Goal: Task Accomplishment & Management: Use online tool/utility

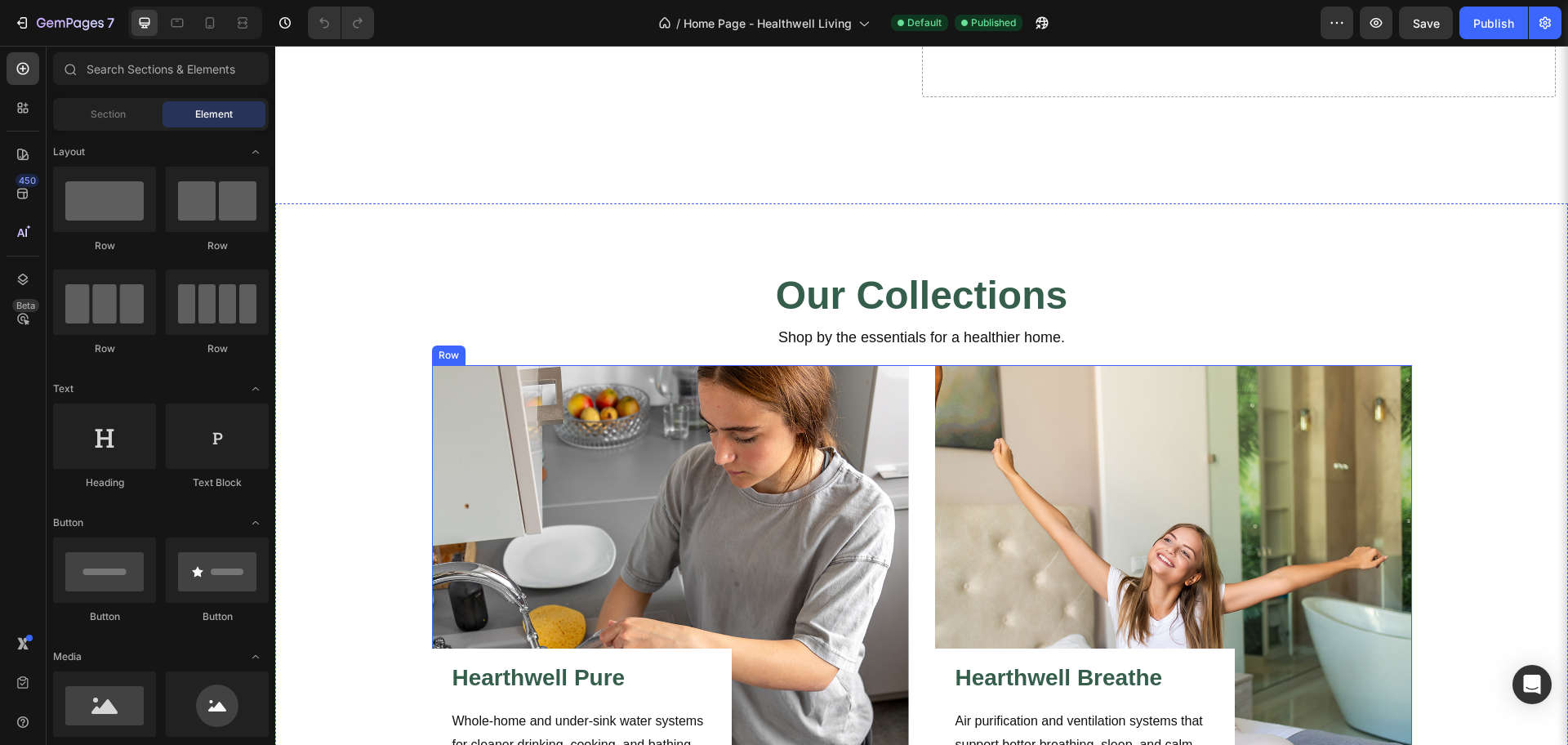
scroll to position [715, 0]
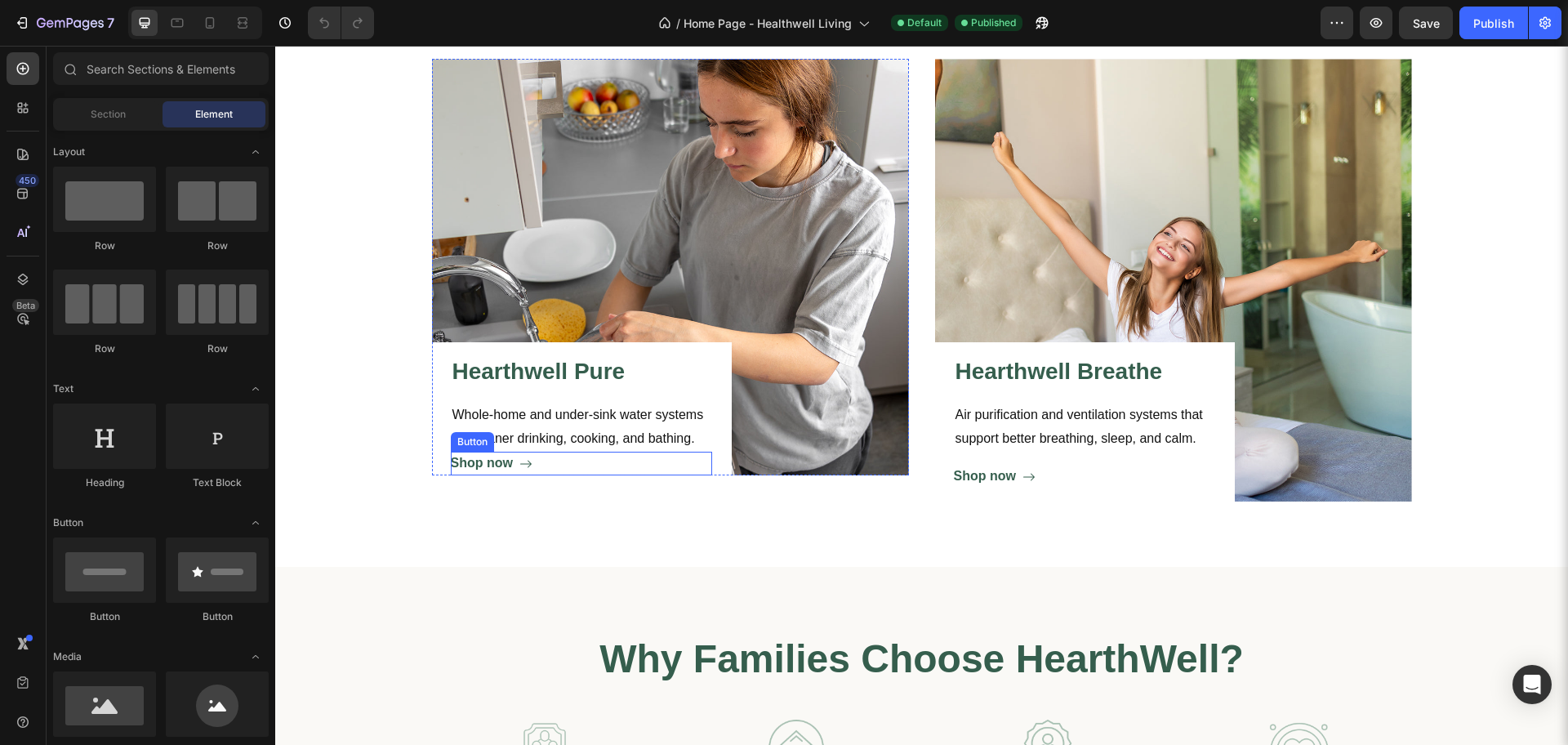
click at [550, 467] on div "Shop now Button" at bounding box center [581, 463] width 261 height 23
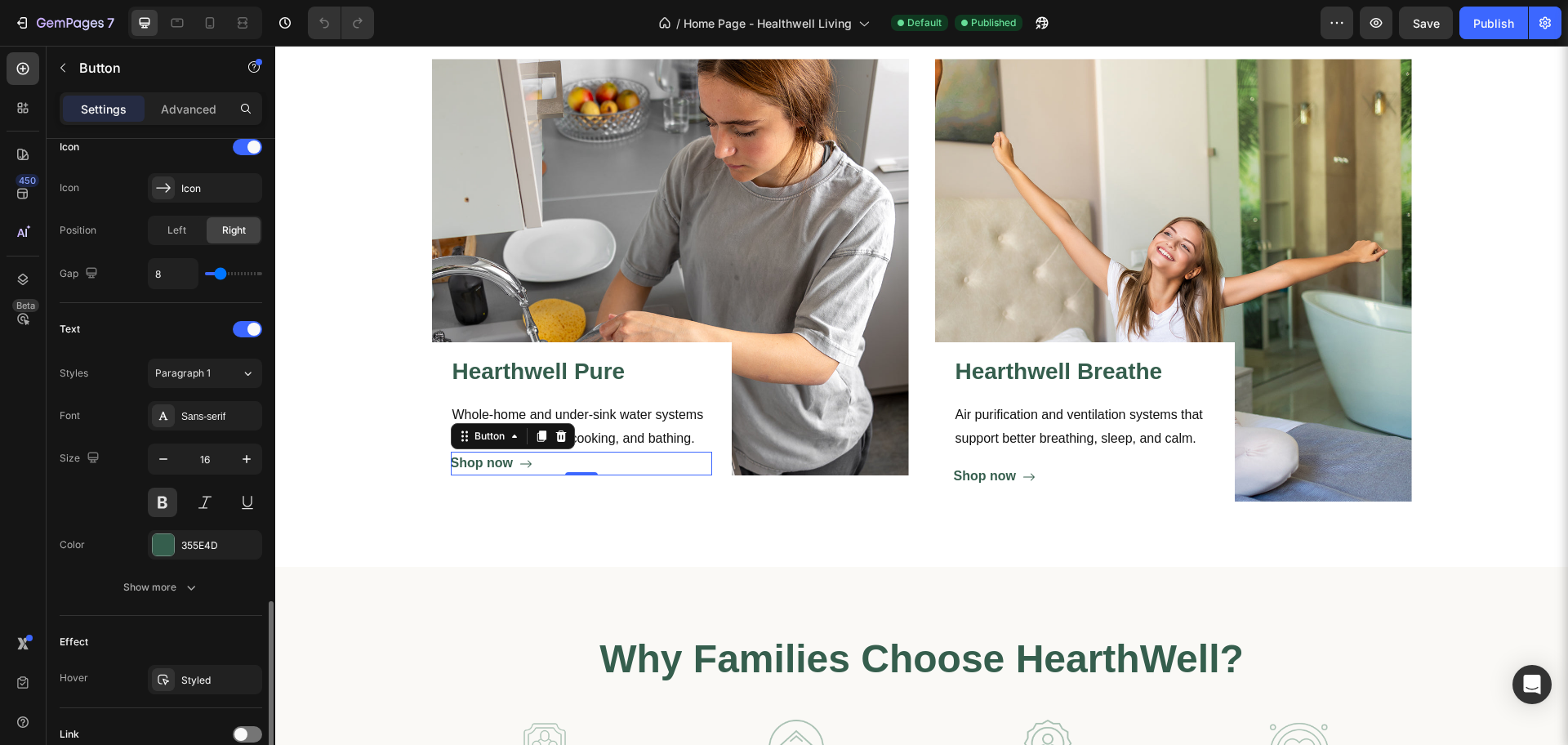
scroll to position [648, 0]
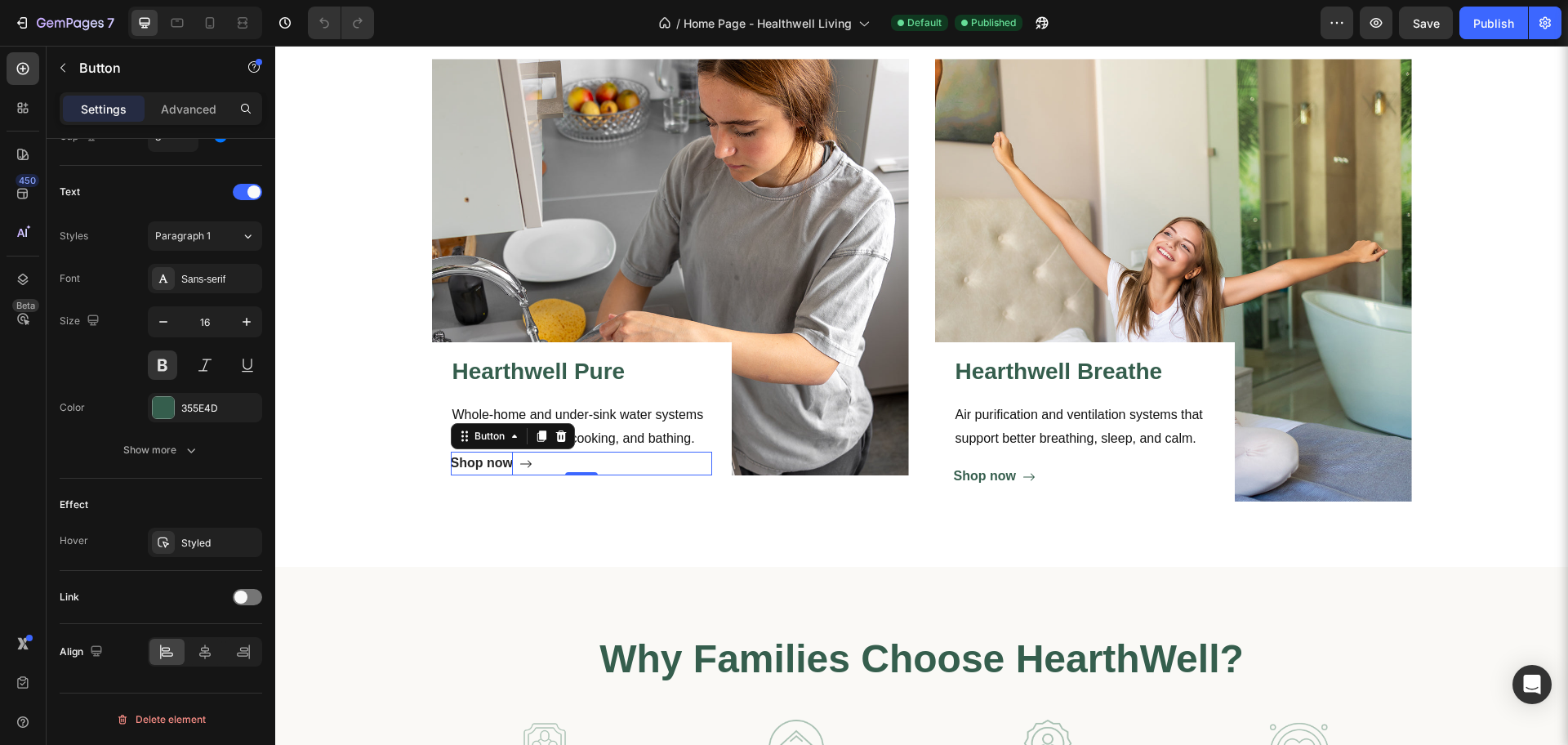
click at [486, 458] on div "Shop now" at bounding box center [482, 463] width 62 height 23
click at [541, 462] on div "Shop now Button 0" at bounding box center [581, 463] width 261 height 23
click at [160, 451] on div "Show more" at bounding box center [161, 450] width 76 height 16
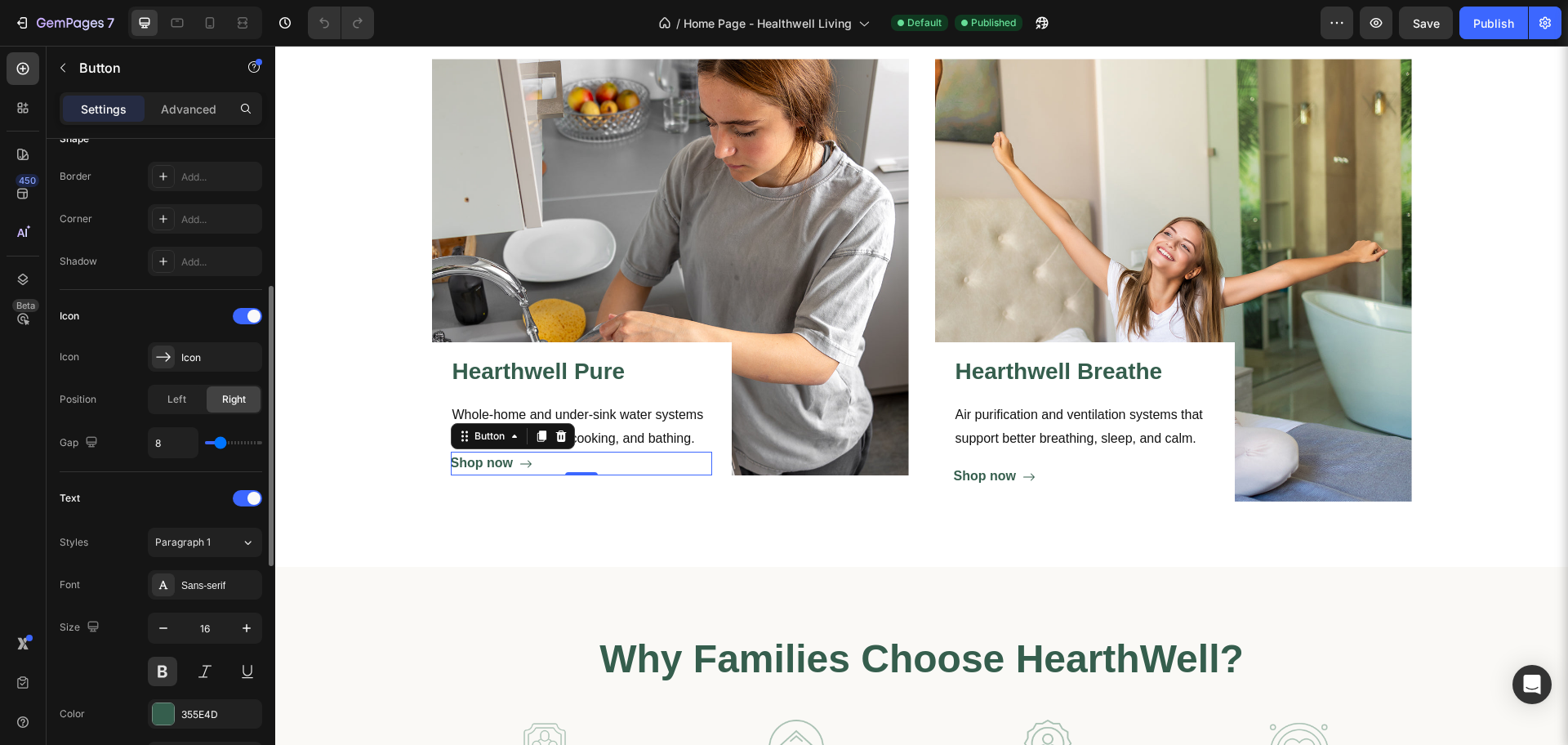
scroll to position [0, 0]
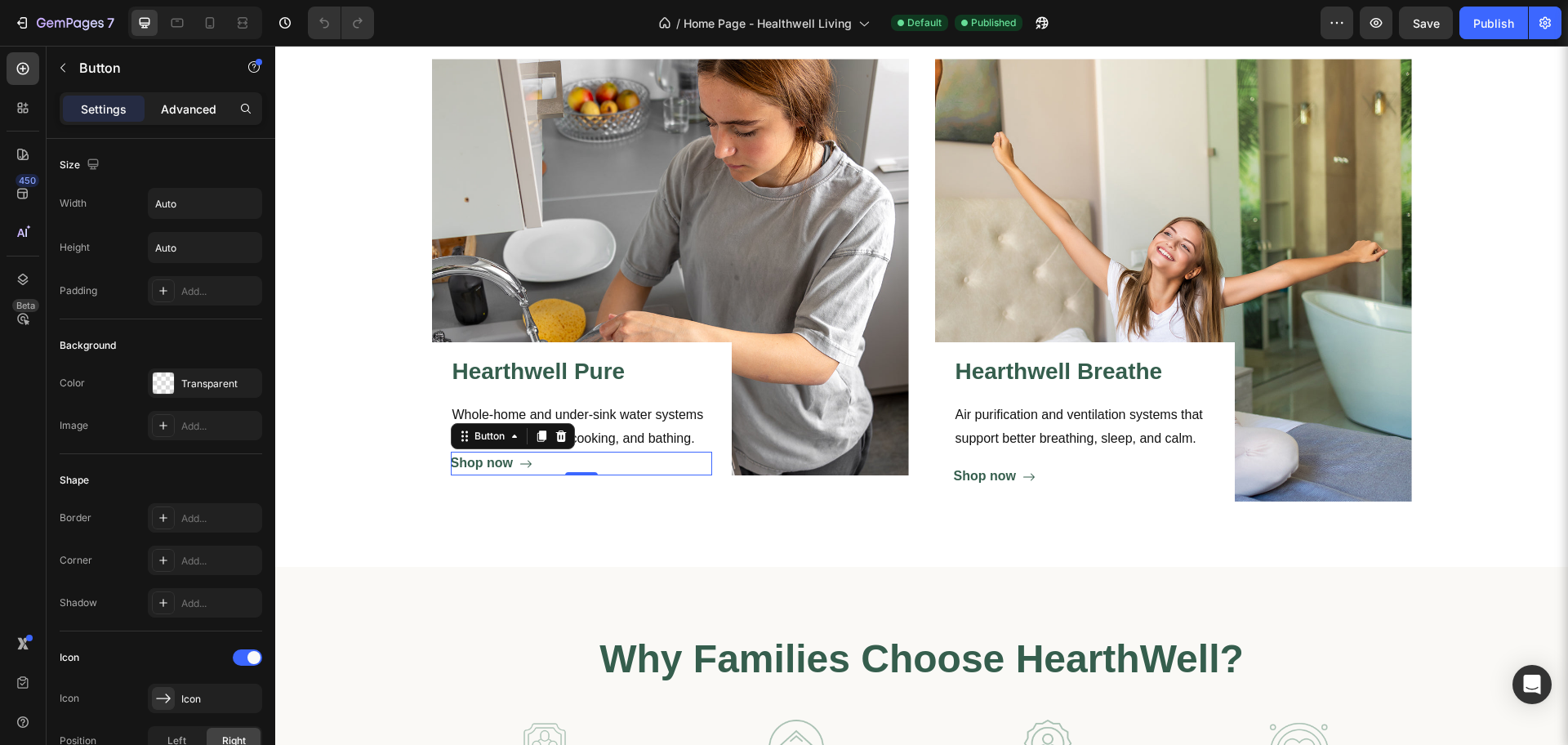
click at [195, 98] on div "Advanced" at bounding box center [188, 109] width 82 height 26
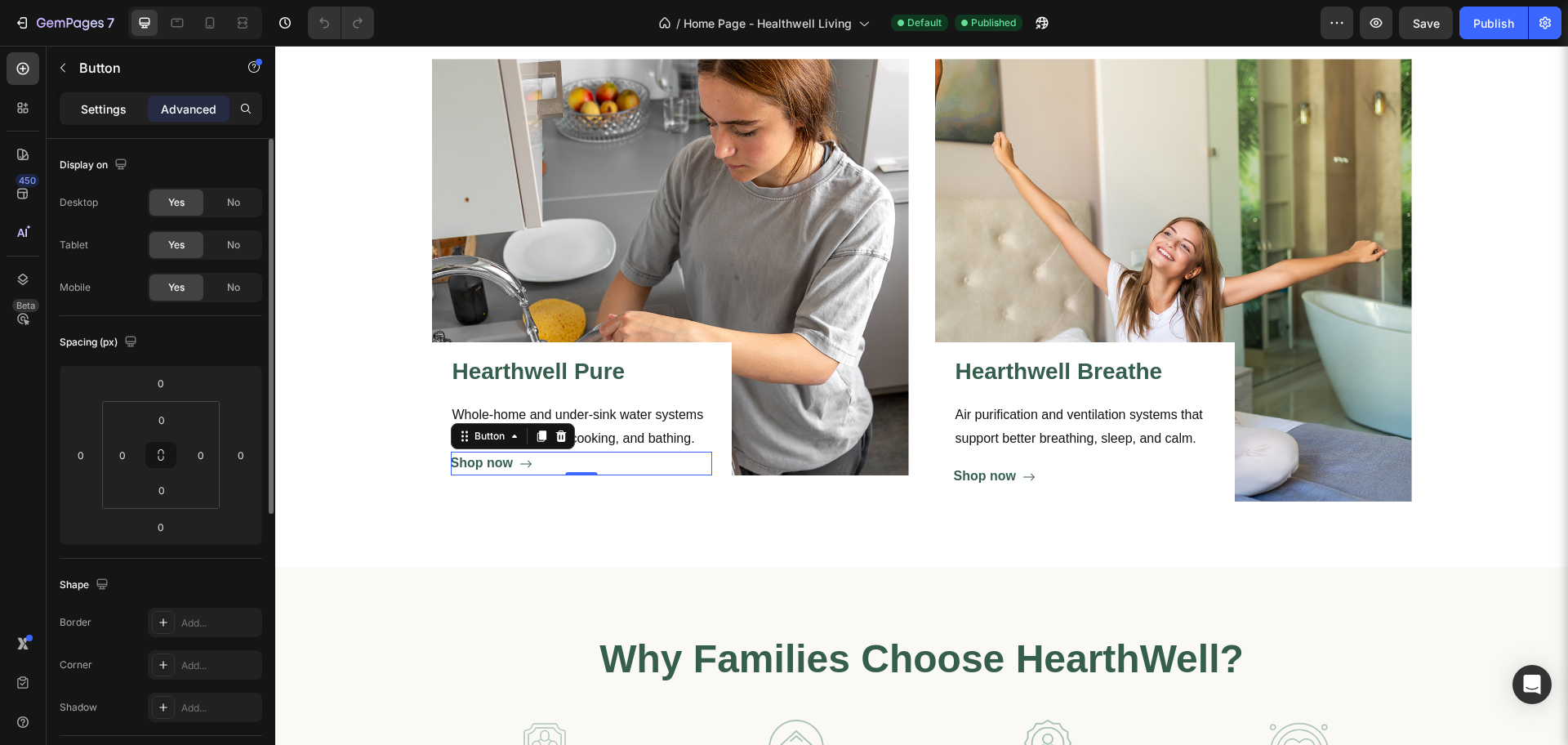
click at [106, 97] on div "Settings" at bounding box center [103, 109] width 82 height 26
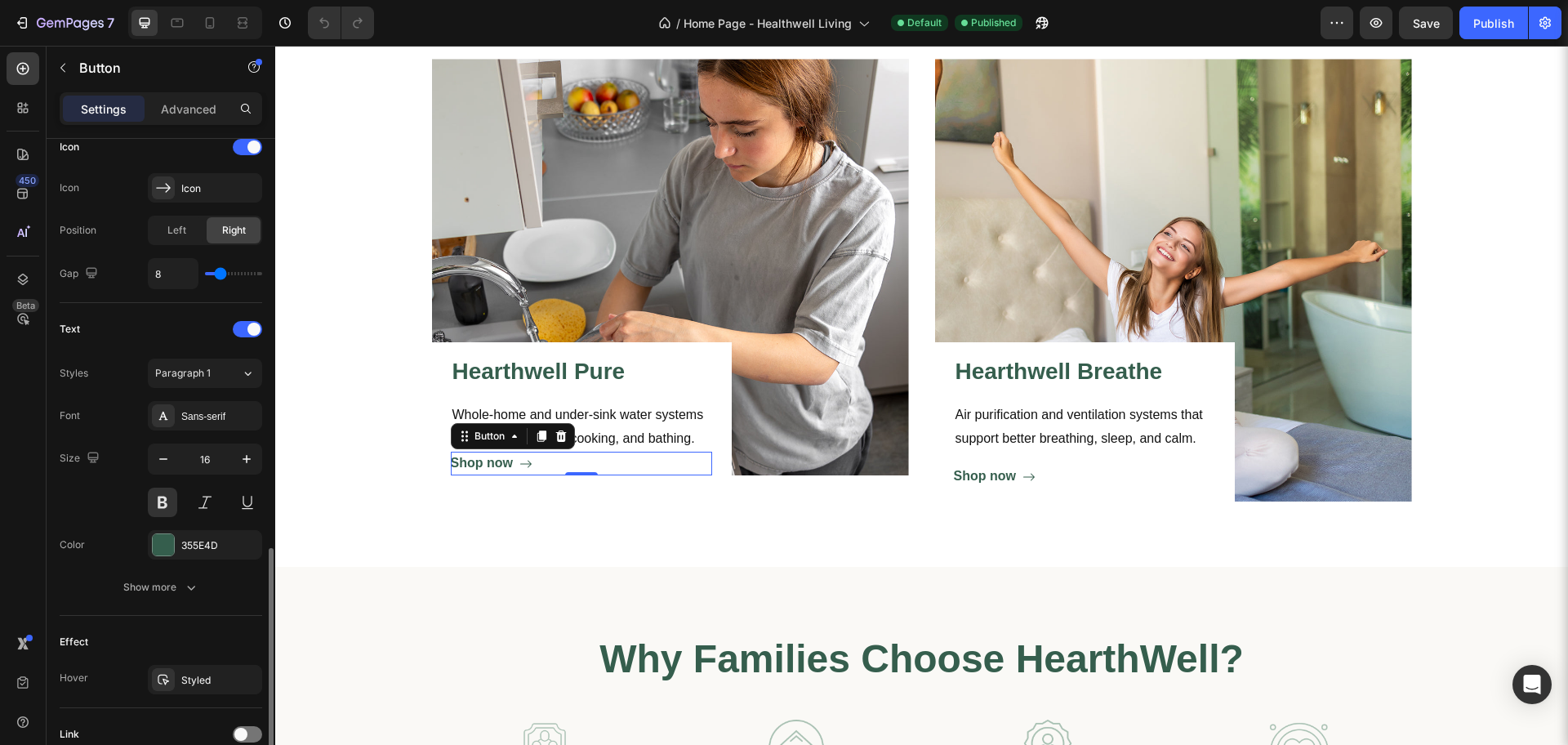
scroll to position [648, 0]
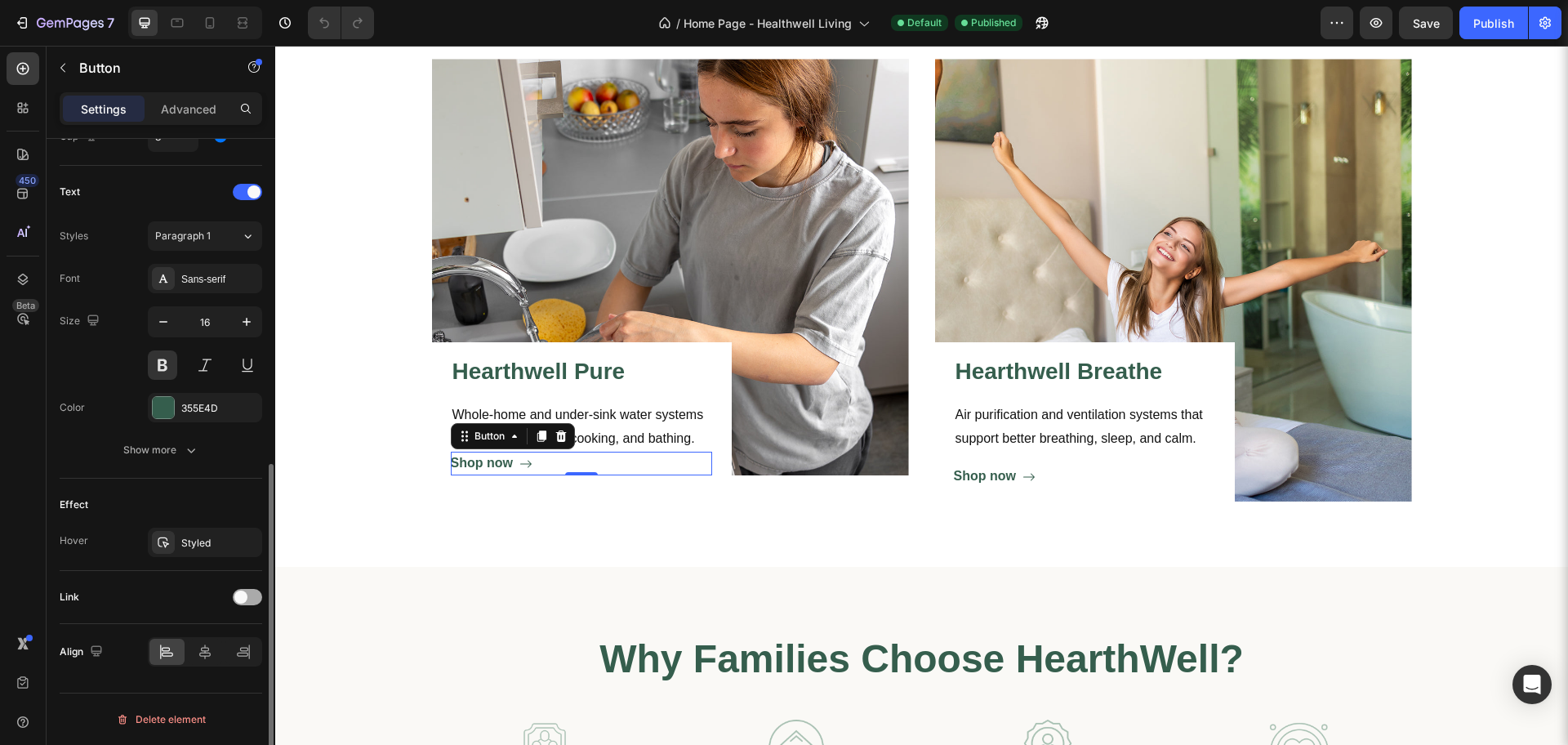
click at [246, 596] on span at bounding box center [240, 597] width 13 height 13
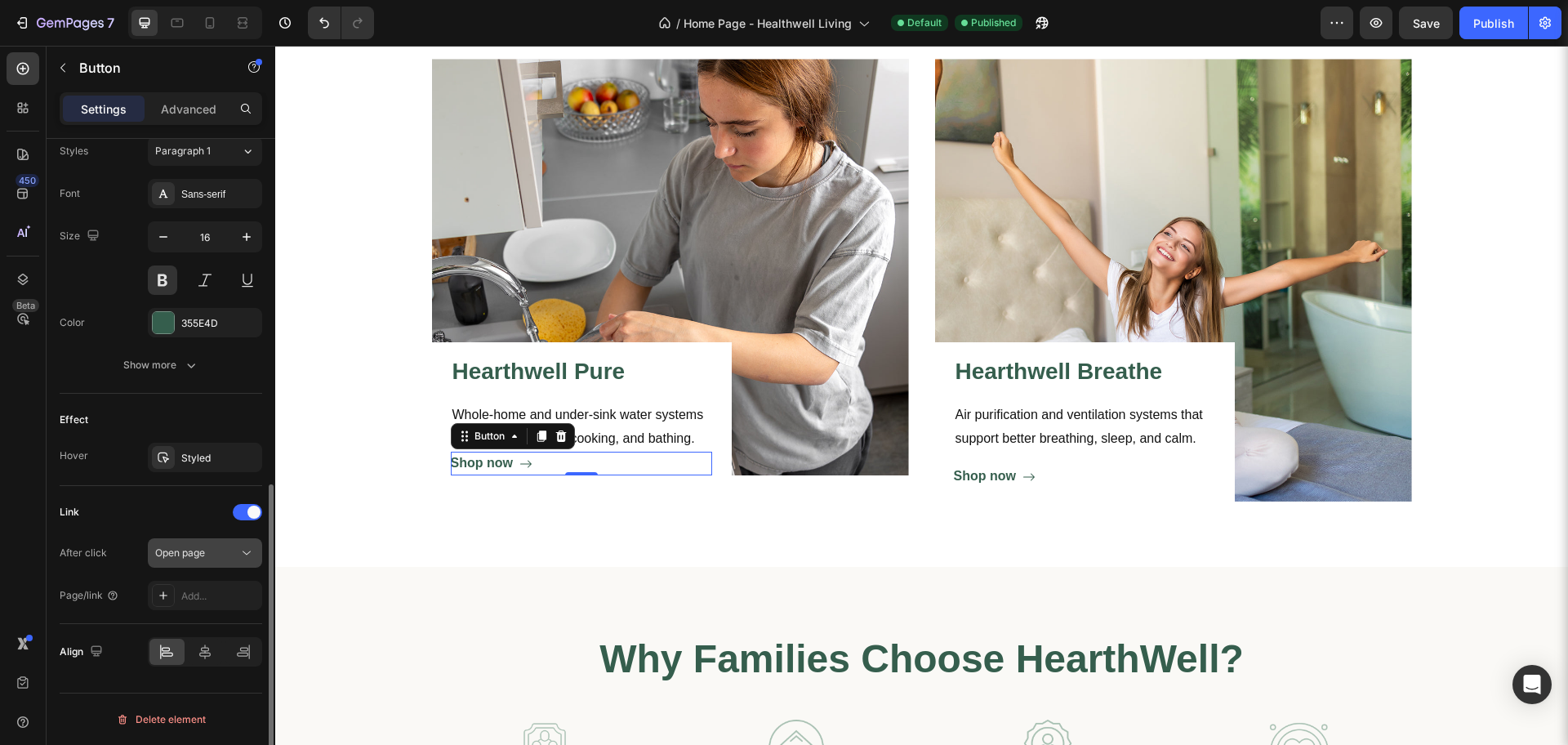
click at [226, 556] on div "Open page" at bounding box center [197, 553] width 83 height 15
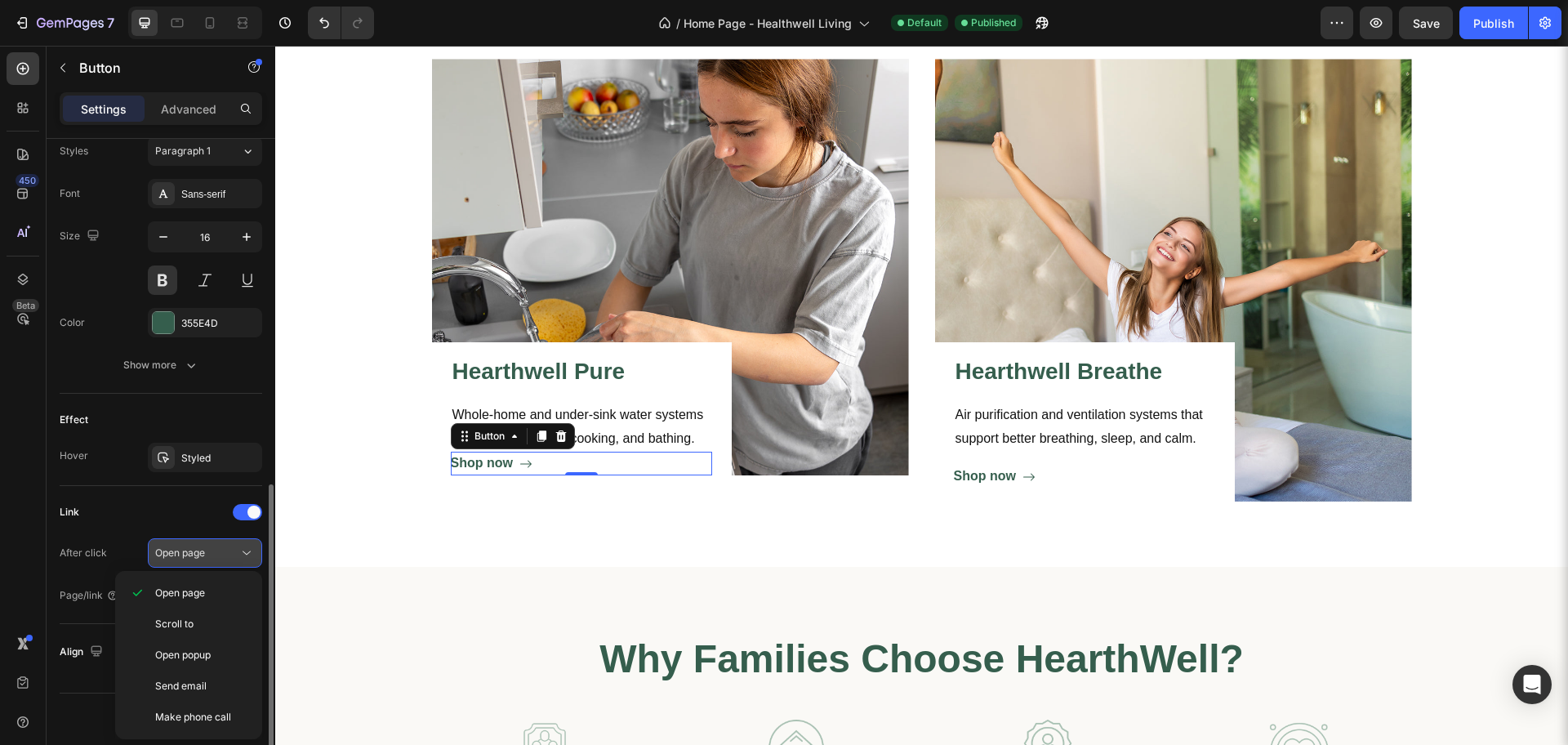
click at [226, 556] on div "Open page" at bounding box center [197, 553] width 83 height 15
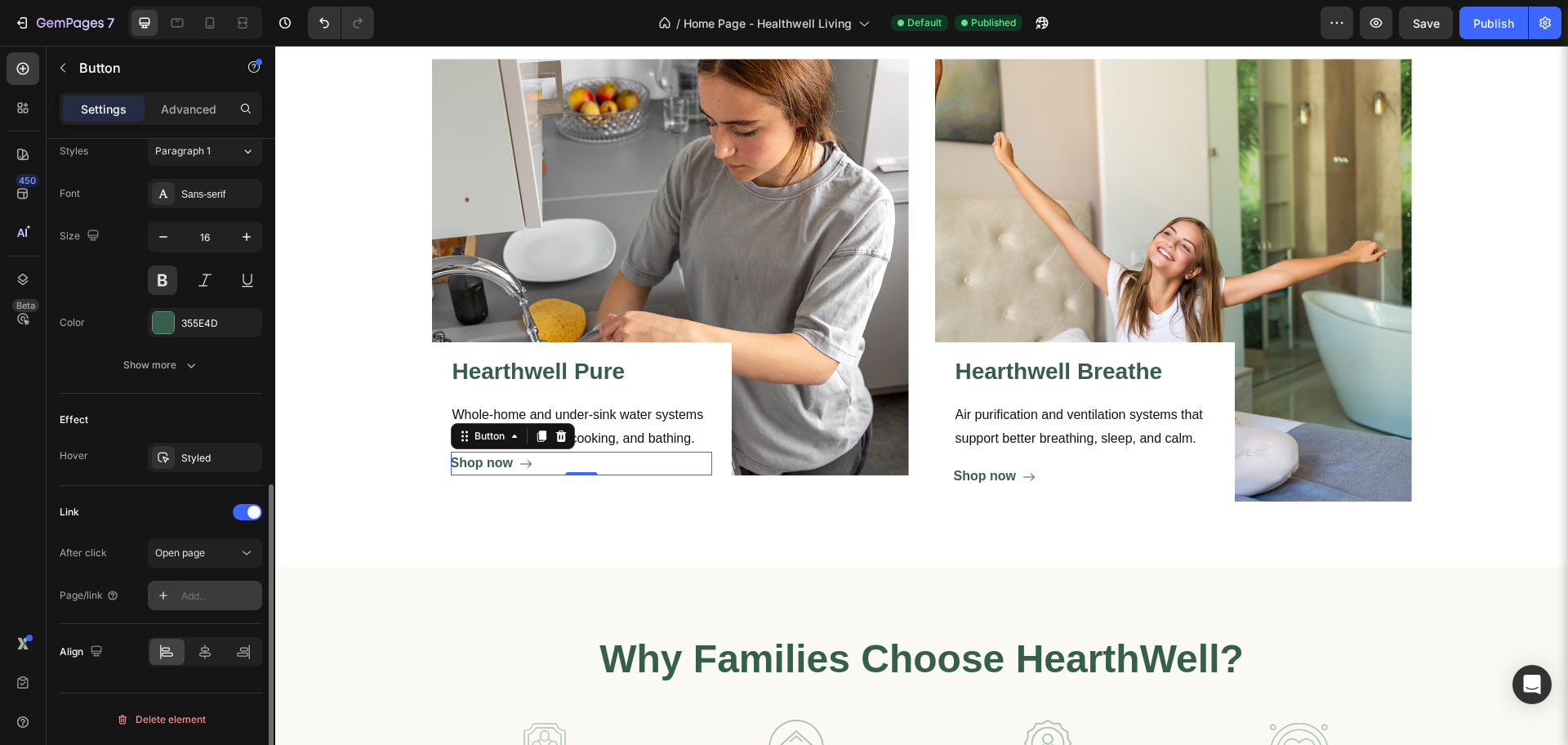
click at [207, 586] on div "Add..." at bounding box center [205, 596] width 115 height 30
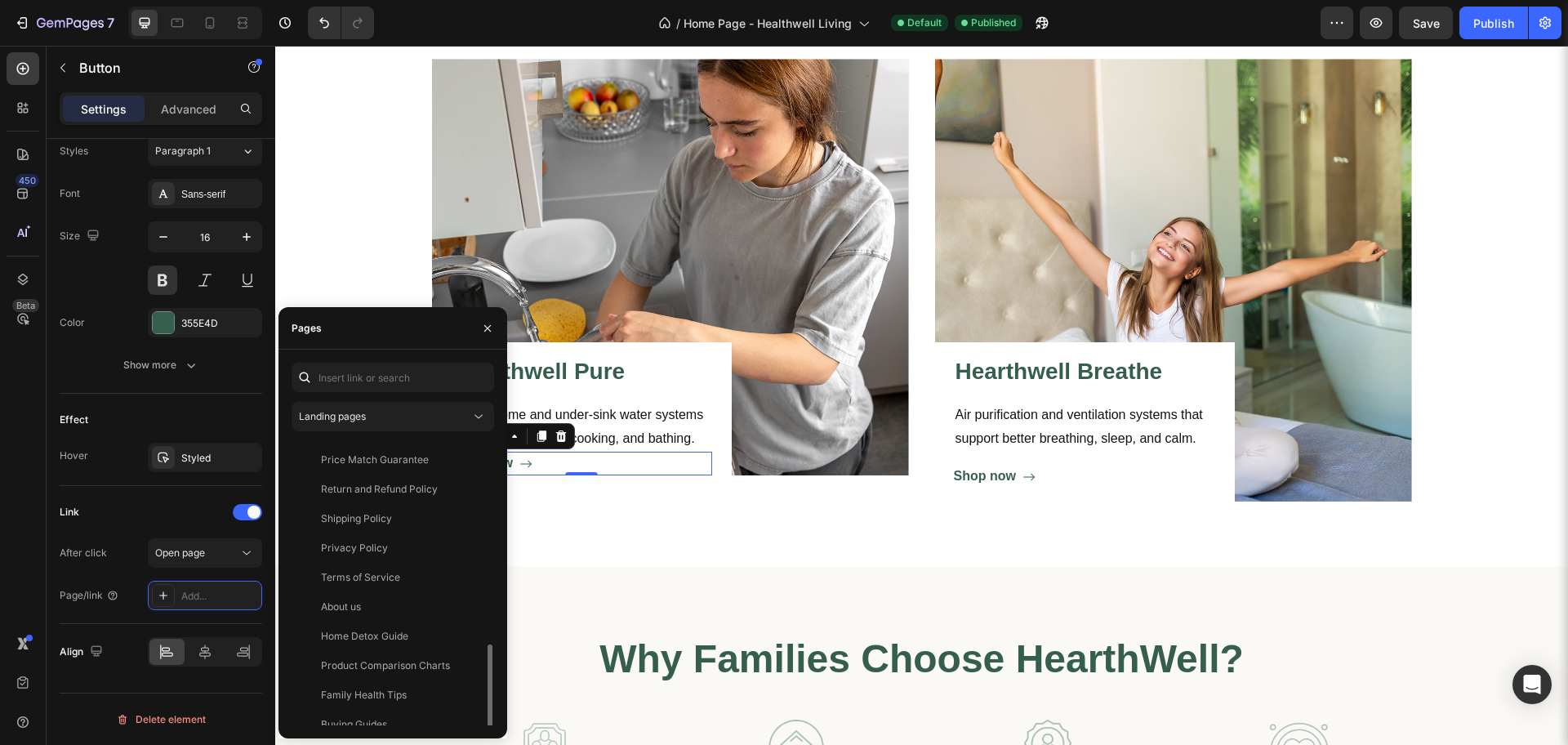
scroll to position [157, 0]
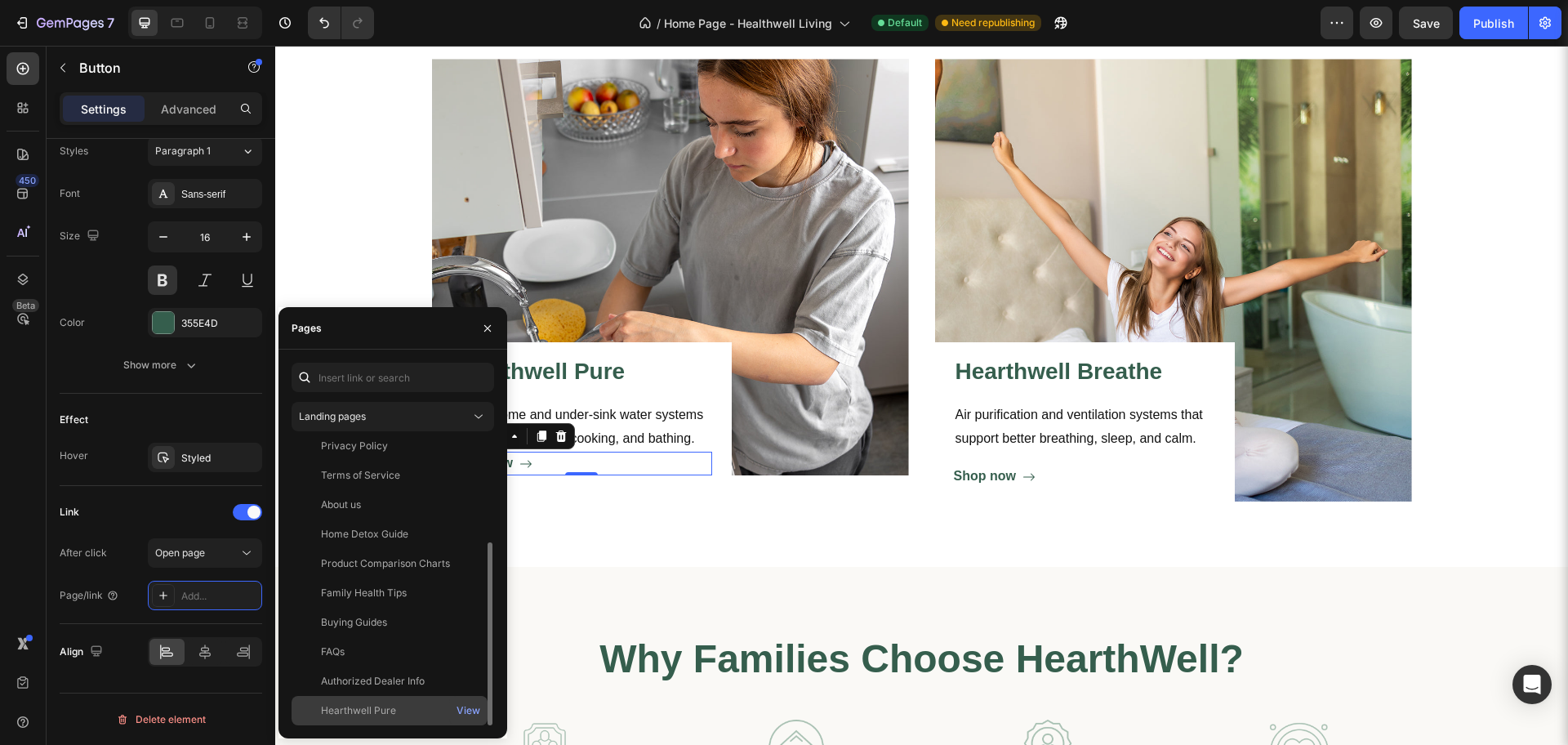
click at [396, 712] on div "Hearthwell Pure" at bounding box center [389, 710] width 183 height 15
click at [465, 714] on div "View" at bounding box center [468, 710] width 23 height 15
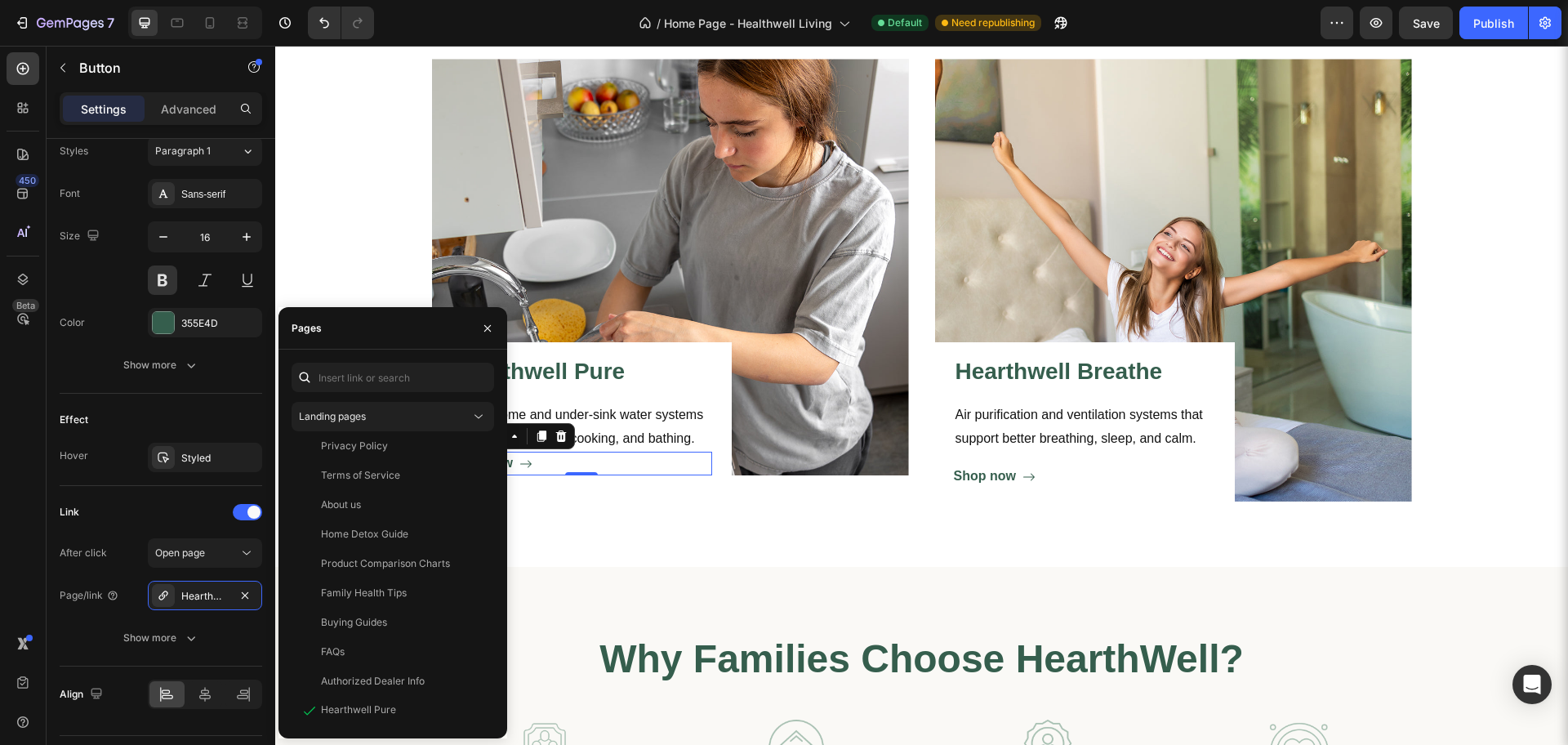
click at [1500, 30] on div "7 / Home Page - Healthwell Living Default Need republishing Preview Save Publish" at bounding box center [784, 23] width 1568 height 47
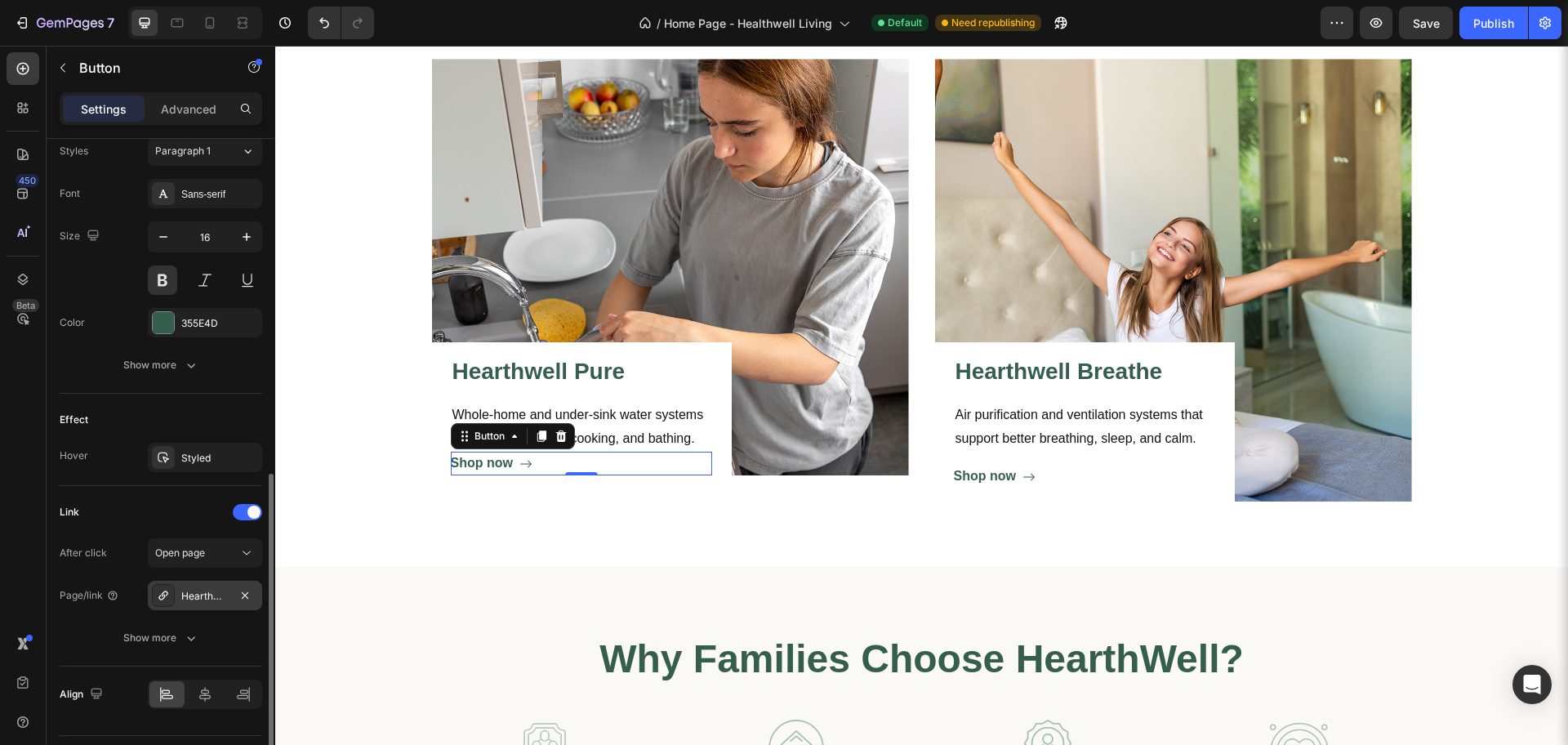
click at [213, 595] on div "Hearthwell Pure" at bounding box center [205, 597] width 48 height 15
click at [1496, 14] on div "7 / Home Page - Healthwell Living Default Need republishing Preview Save Publish" at bounding box center [784, 23] width 1568 height 47
click at [1495, 14] on div "7 / Home Page - Healthwell Living Default Need republishing Preview Save Publish" at bounding box center [784, 23] width 1568 height 47
click at [1493, 23] on div "7 / Home Page - Healthwell Living Default Need republishing Preview Save Publish" at bounding box center [784, 23] width 1568 height 47
click at [211, 597] on div "Hearthwell Pure" at bounding box center [205, 597] width 48 height 15
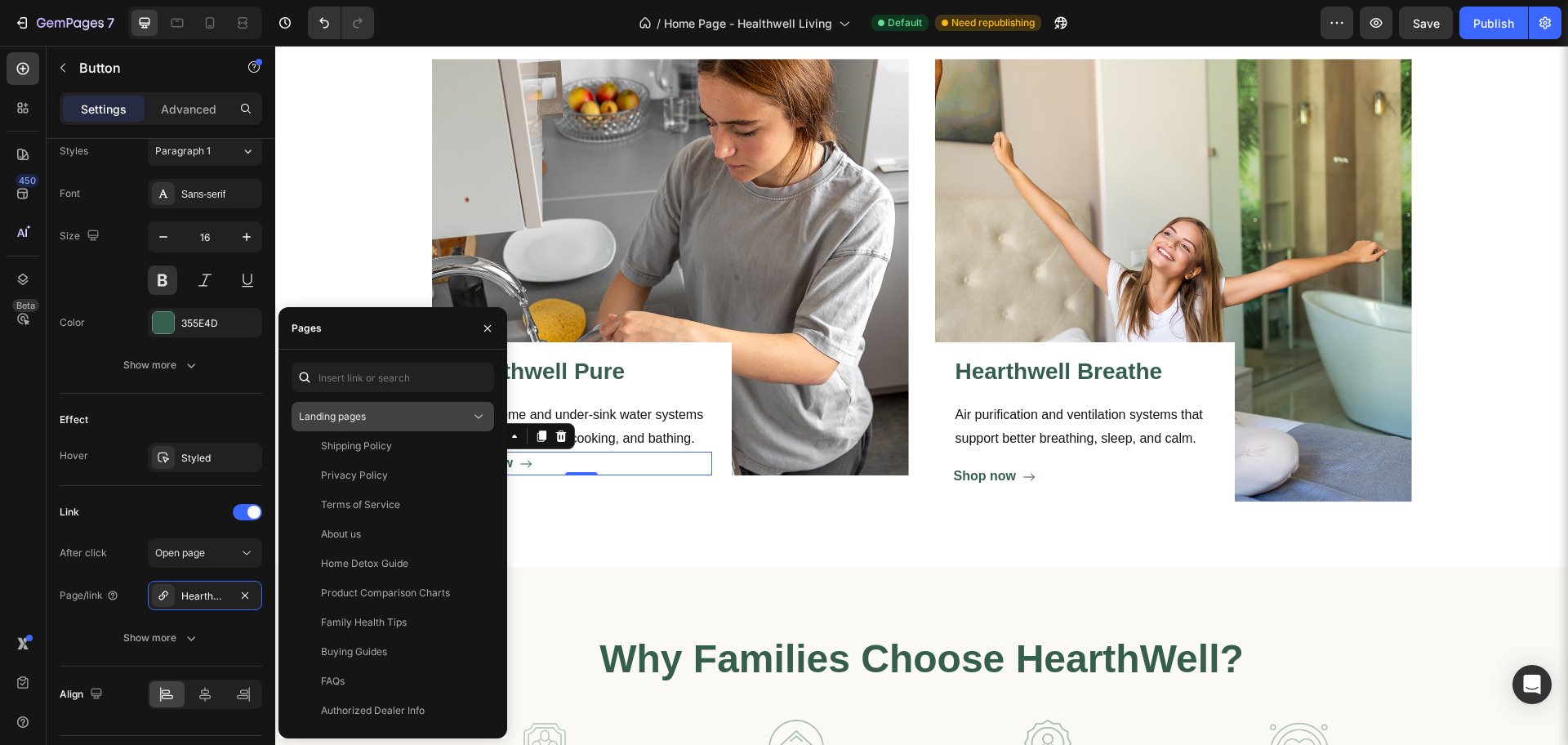
click at [465, 415] on div "Landing pages" at bounding box center [384, 416] width 172 height 15
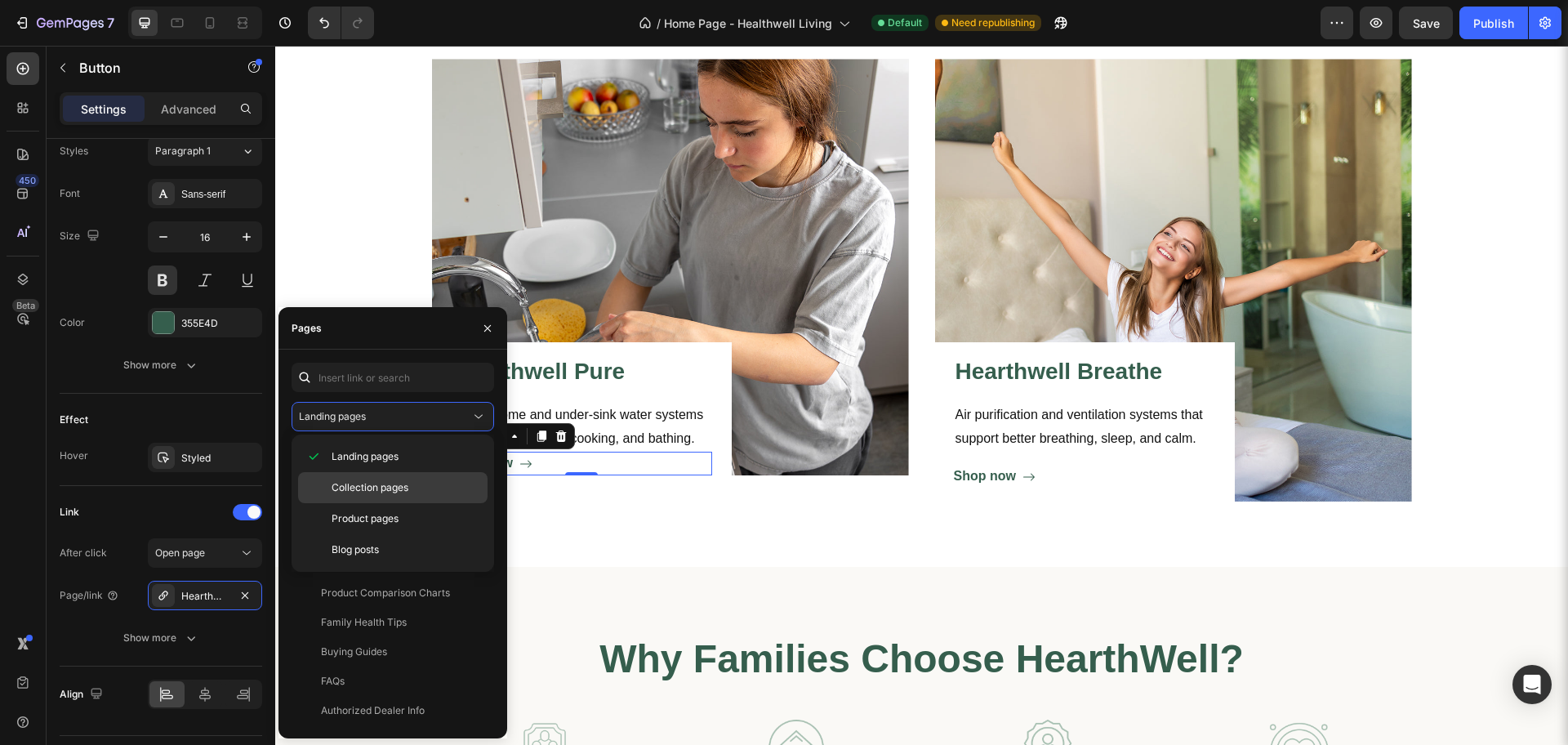
click at [403, 488] on span "Collection pages" at bounding box center [370, 487] width 76 height 15
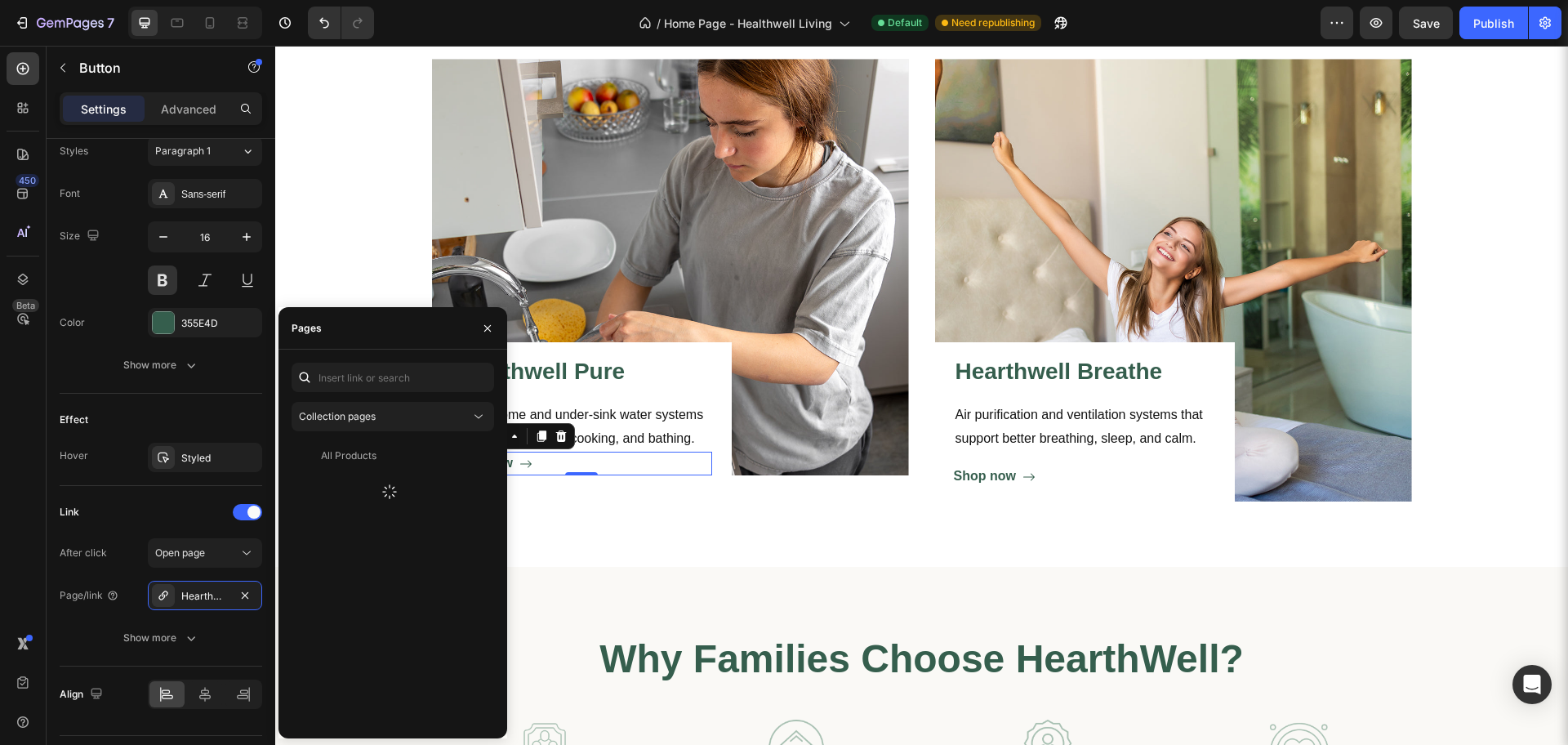
scroll to position [0, 0]
click at [401, 517] on div "Hearthwell Pure (Water Systems)" at bounding box center [398, 514] width 154 height 15
click at [1481, 7] on div "7 / Home Page - Healthwell Living Default Need republishing Preview Save Publish" at bounding box center [784, 23] width 1568 height 47
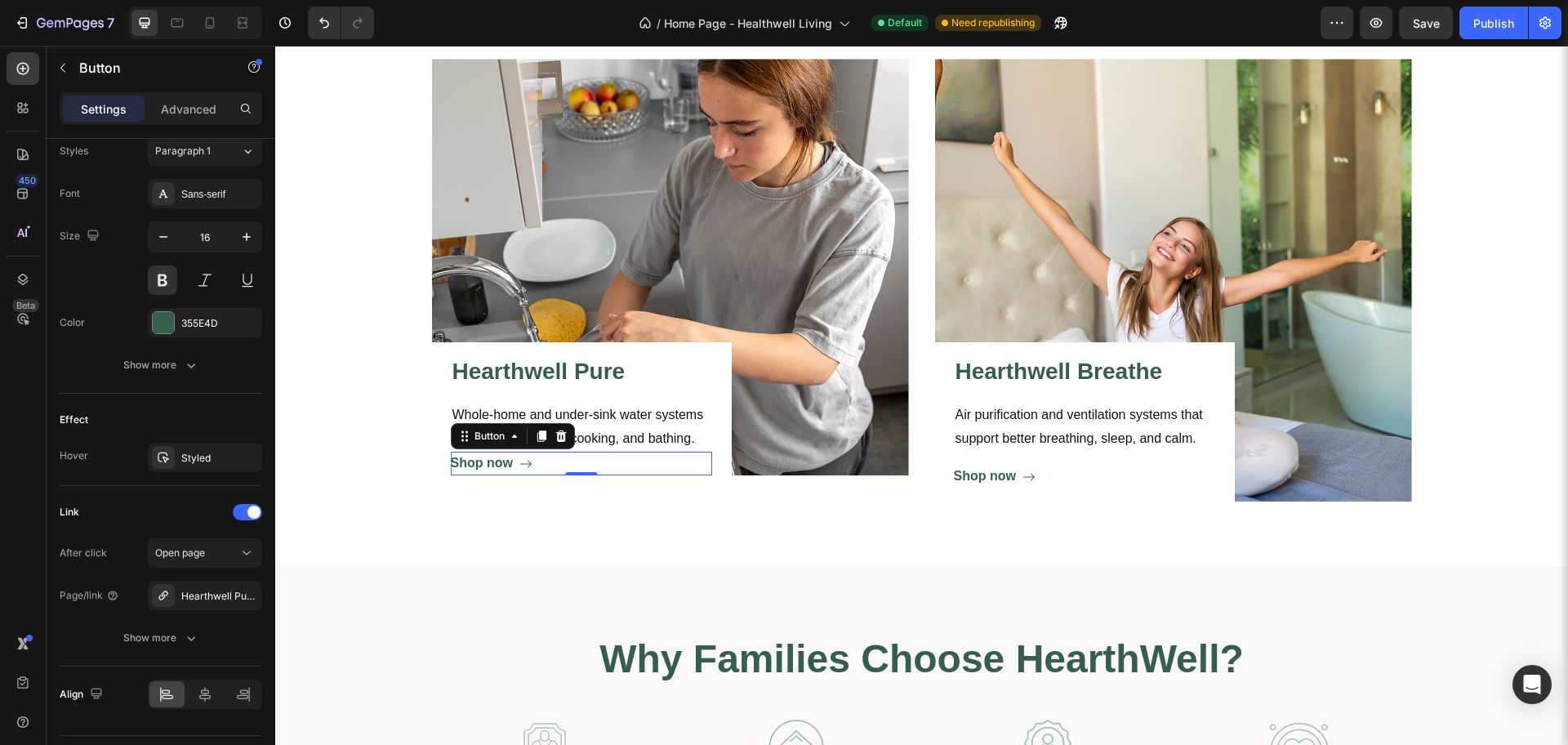
click at [1481, 27] on div "7 / Home Page - Healthwell Living Default Need republishing Preview Save Publish" at bounding box center [784, 23] width 1568 height 47
click at [1481, 26] on div "7 / Home Page - Healthwell Living Default Need republishing Preview Save Publish" at bounding box center [784, 23] width 1568 height 47
click at [1465, 30] on div "7 / Home Page - Healthwell Living Default Need republishing Preview Save Publish" at bounding box center [784, 23] width 1568 height 47
click at [1474, 24] on div "7 / Home Page - Healthwell Living Default Need republishing Preview Publish" at bounding box center [784, 23] width 1568 height 47
click at [1479, 24] on div "7 / Home Page - Healthwell Living Default Need republishing Preview Publish" at bounding box center [784, 23] width 1568 height 47
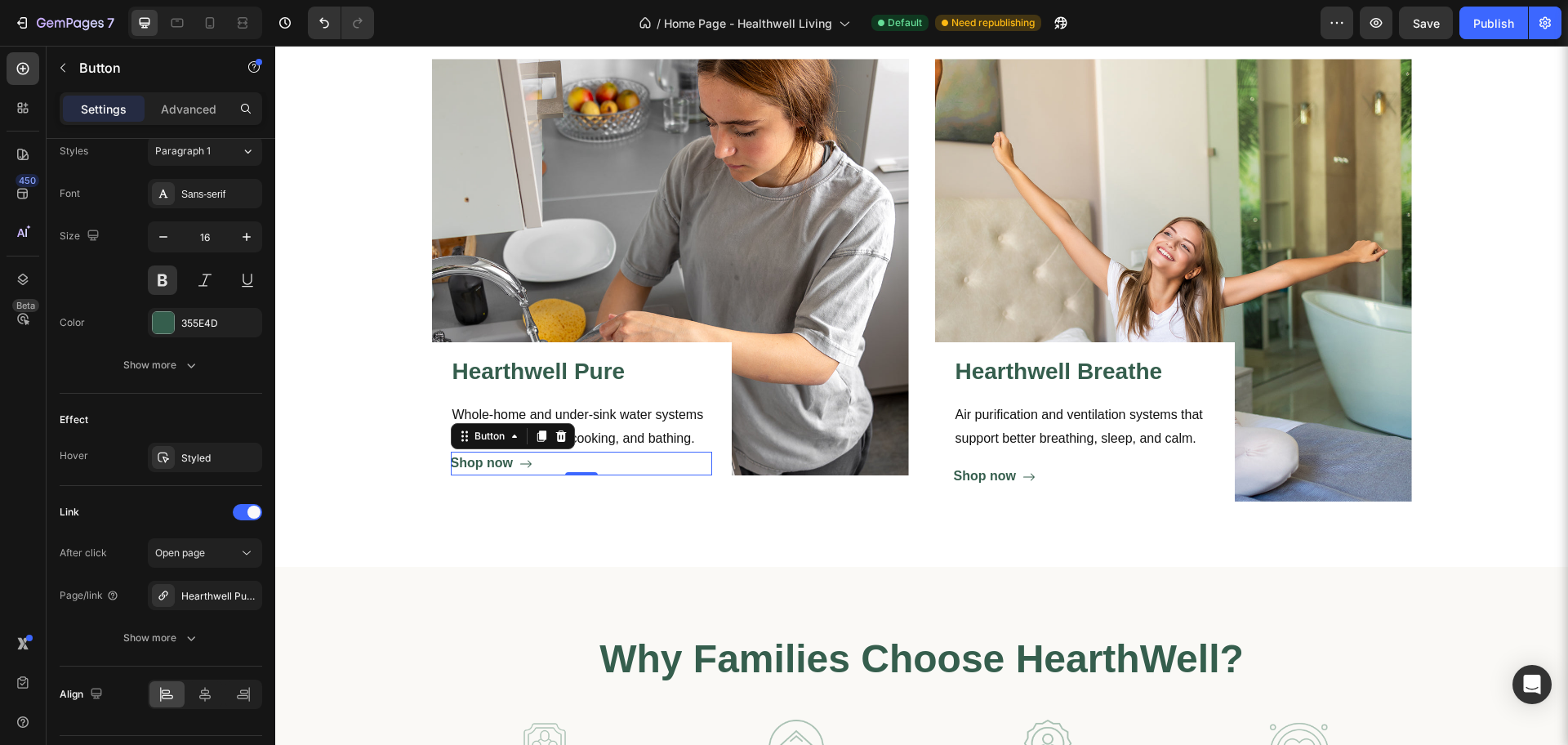
click at [1489, 21] on div "7 / Home Page - Healthwell Living Default Need republishing Preview Save Publish" at bounding box center [784, 23] width 1568 height 47
click at [1406, 23] on div "7 / Home Page - Healthwell Living Default Need republishing Preview Save Publish" at bounding box center [784, 23] width 1568 height 47
click at [1427, 16] on div "7 / Home Page - Healthwell Living Default Need republishing Preview Save Publish" at bounding box center [784, 23] width 1568 height 47
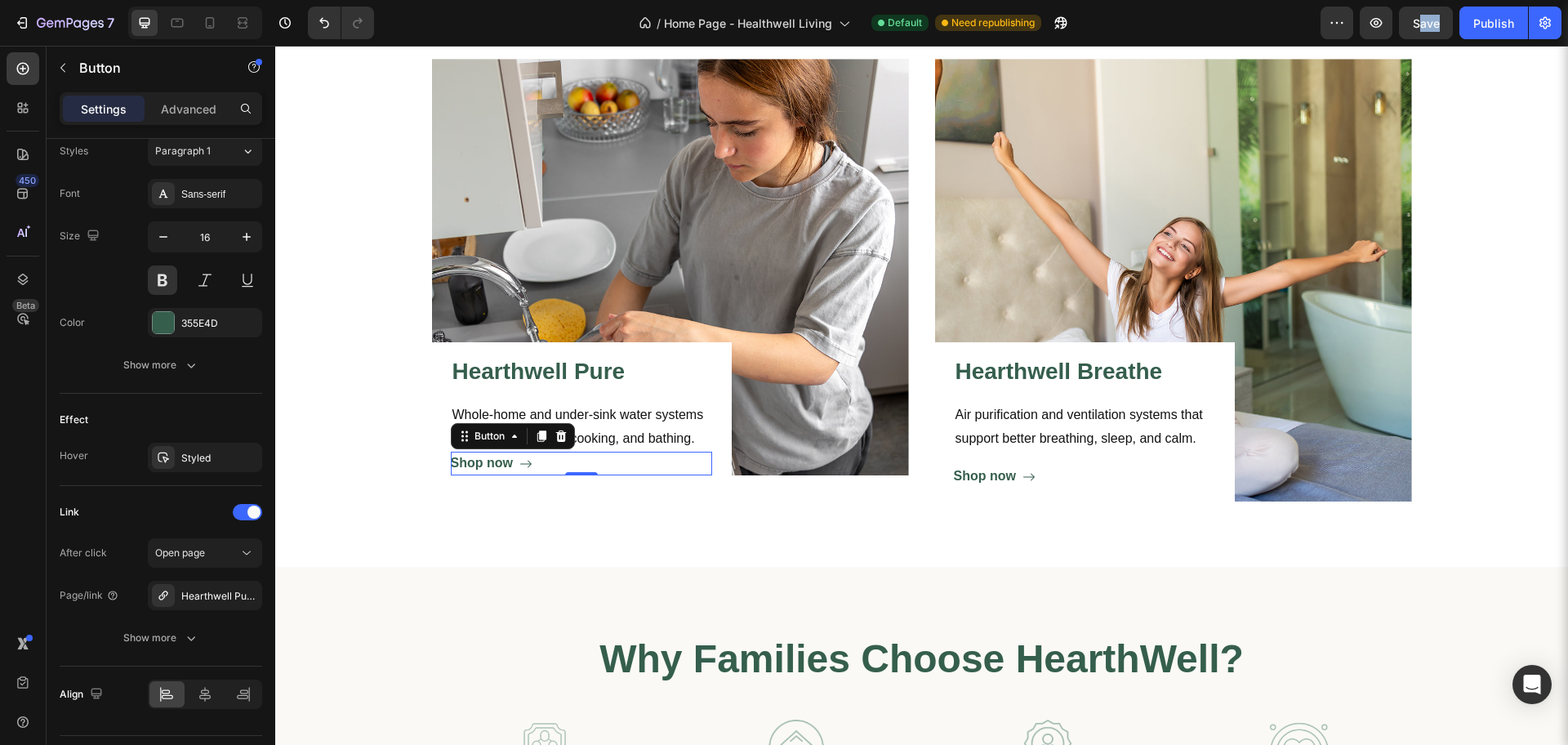
click at [1427, 16] on div "7 / Home Page - Healthwell Living Default Need republishing Preview Save Publish" at bounding box center [784, 23] width 1568 height 47
click at [1044, 478] on div "Shop now Button" at bounding box center [1084, 476] width 261 height 23
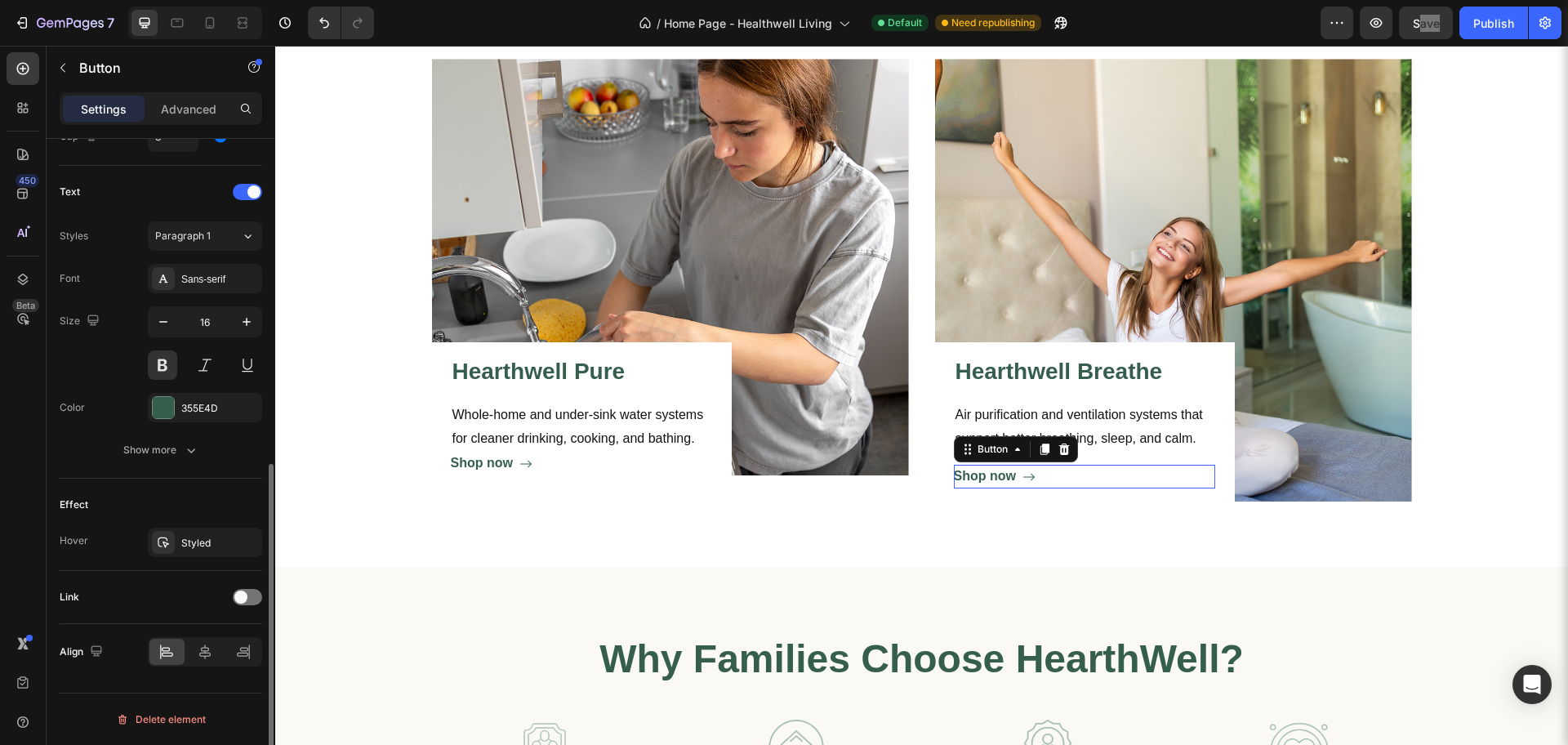
scroll to position [648, 0]
click at [1479, 23] on div "7 / Home Page - Healthwell Living Default Need republishing Preview Save Publish" at bounding box center [784, 23] width 1568 height 47
click at [1426, 27] on div "7 / Home Page - Healthwell Living Default Need republishing Preview Save Publish" at bounding box center [784, 23] width 1568 height 47
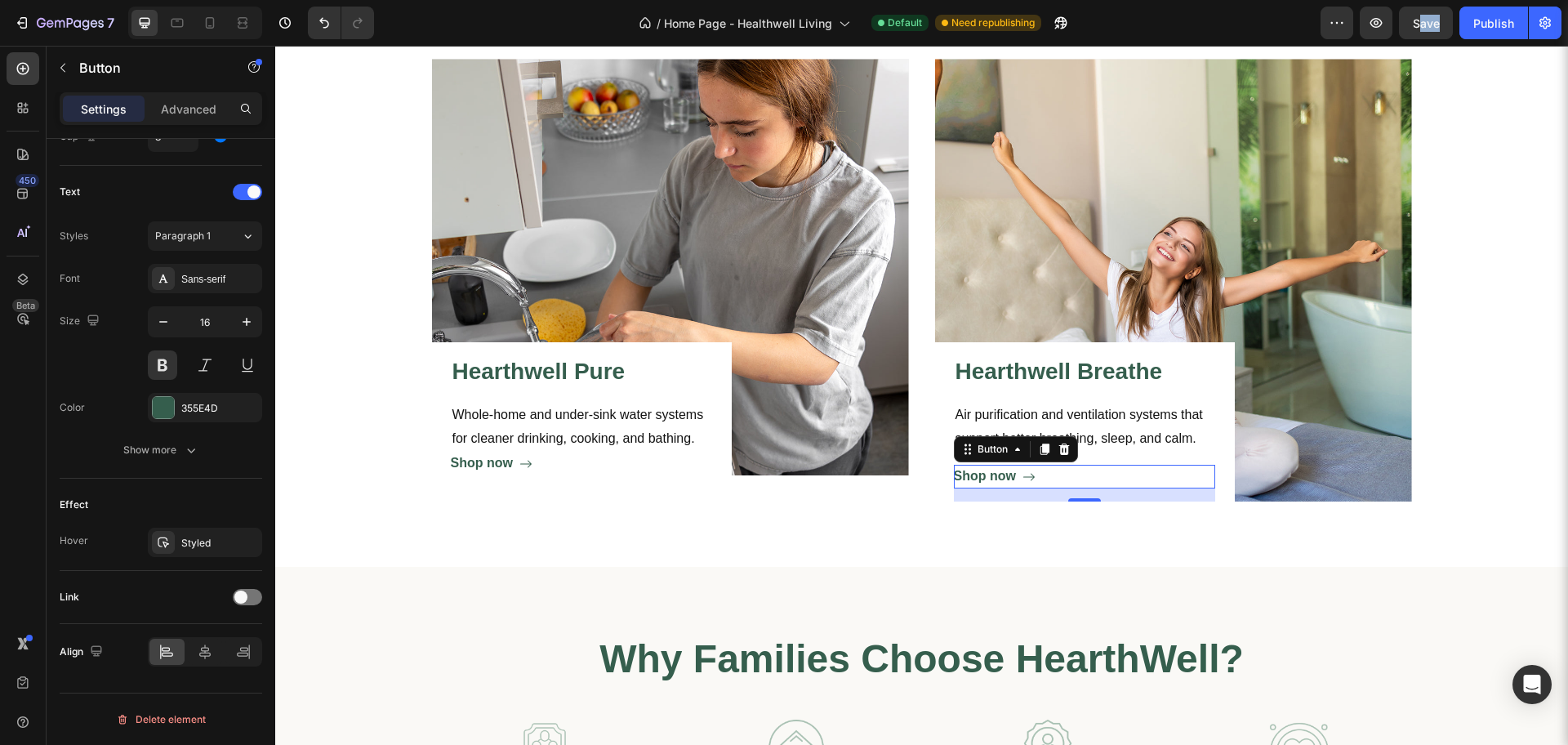
click at [1426, 27] on div "7 / Home Page - Healthwell Living Default Need republishing Preview Save Publish" at bounding box center [784, 23] width 1568 height 47
